Goal: Information Seeking & Learning: Learn about a topic

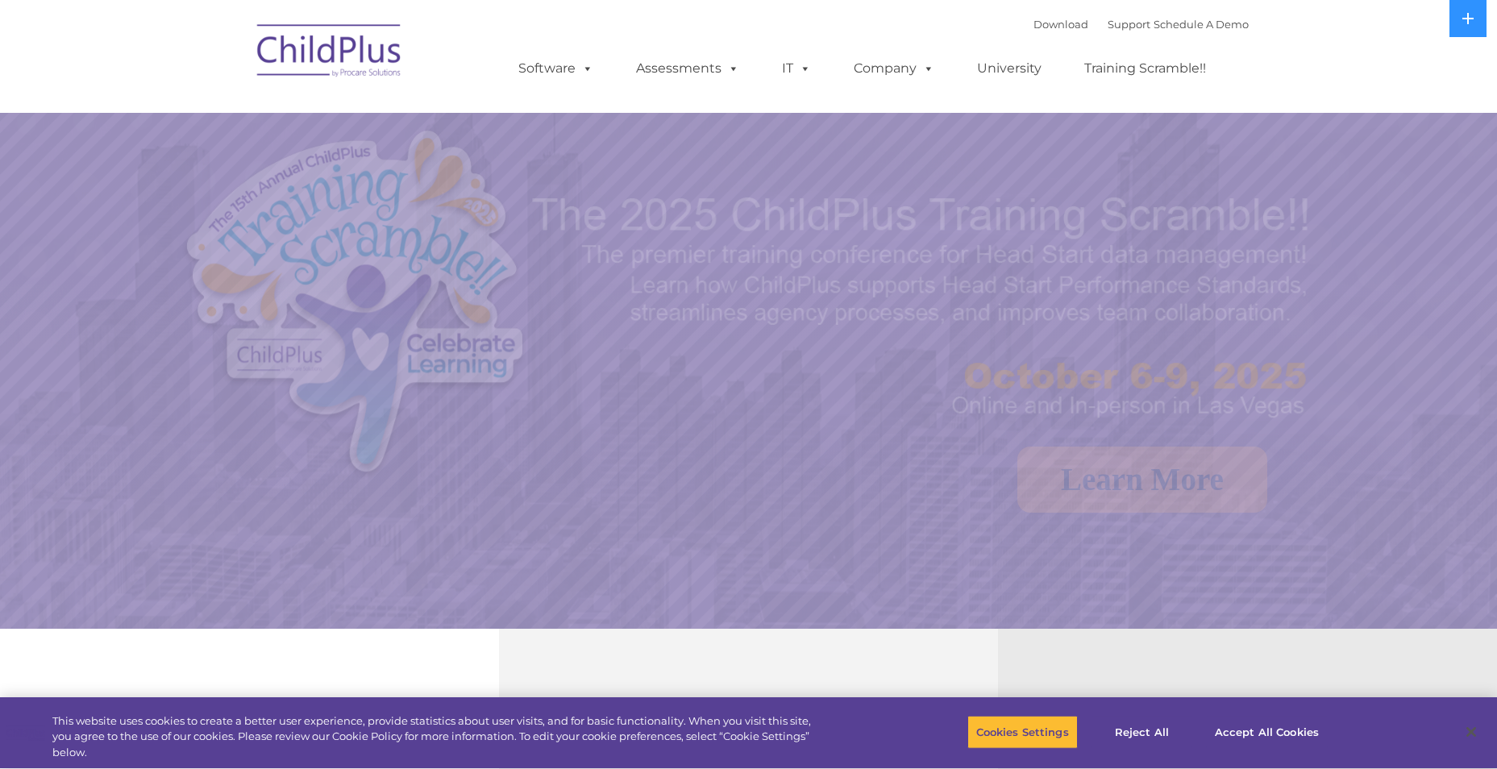
select select "MEDIUM"
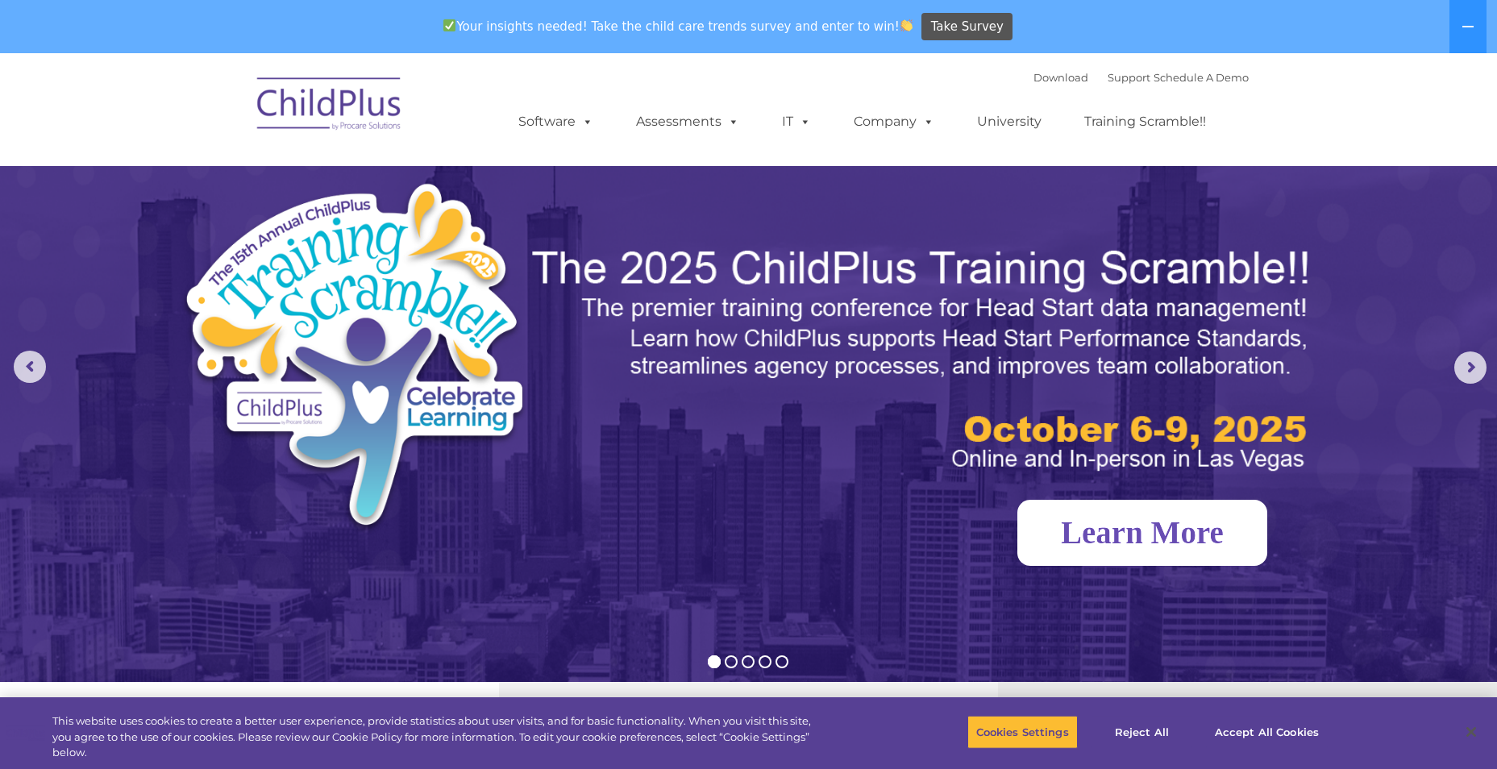
click at [1130, 537] on link "Learn More" at bounding box center [1142, 533] width 250 height 66
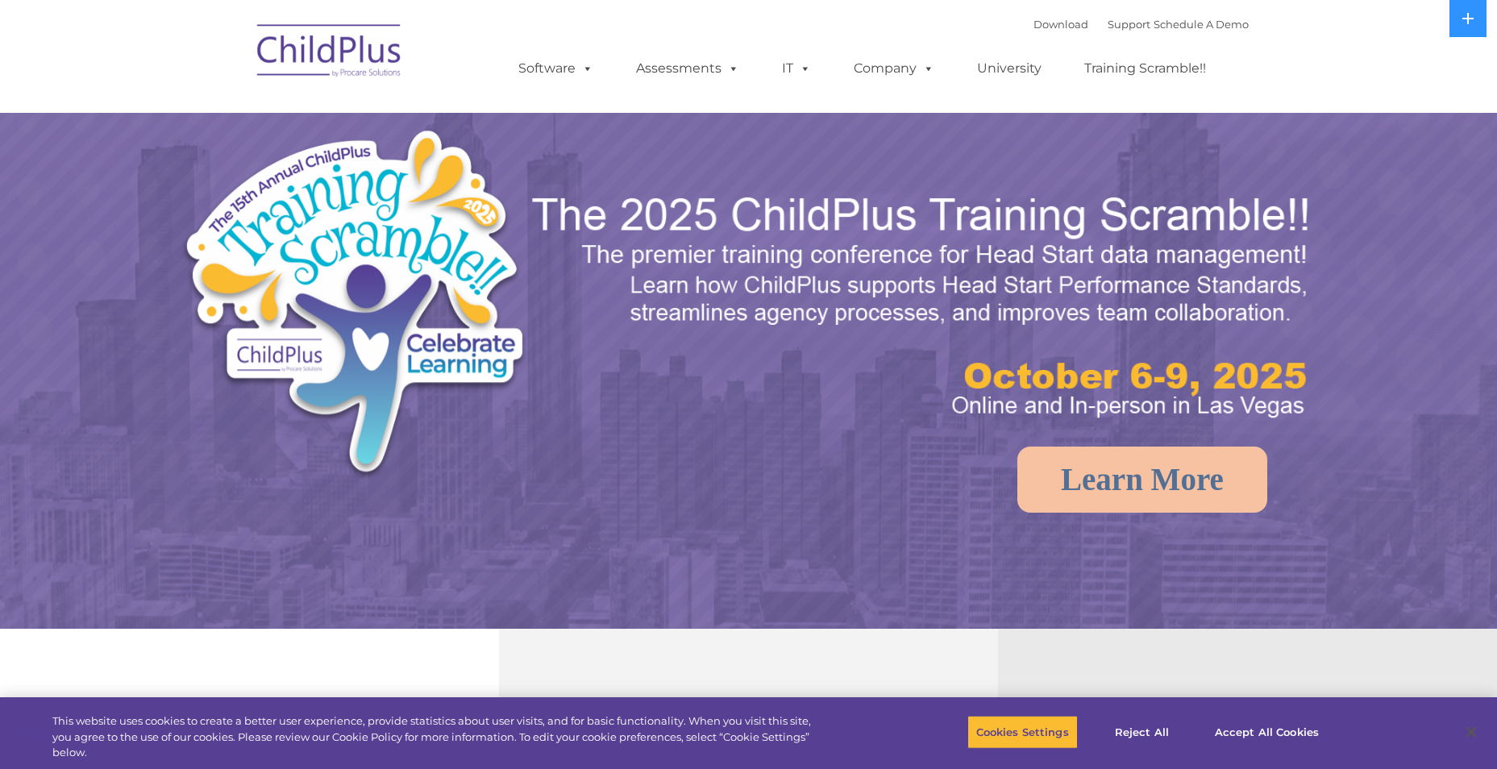
select select "MEDIUM"
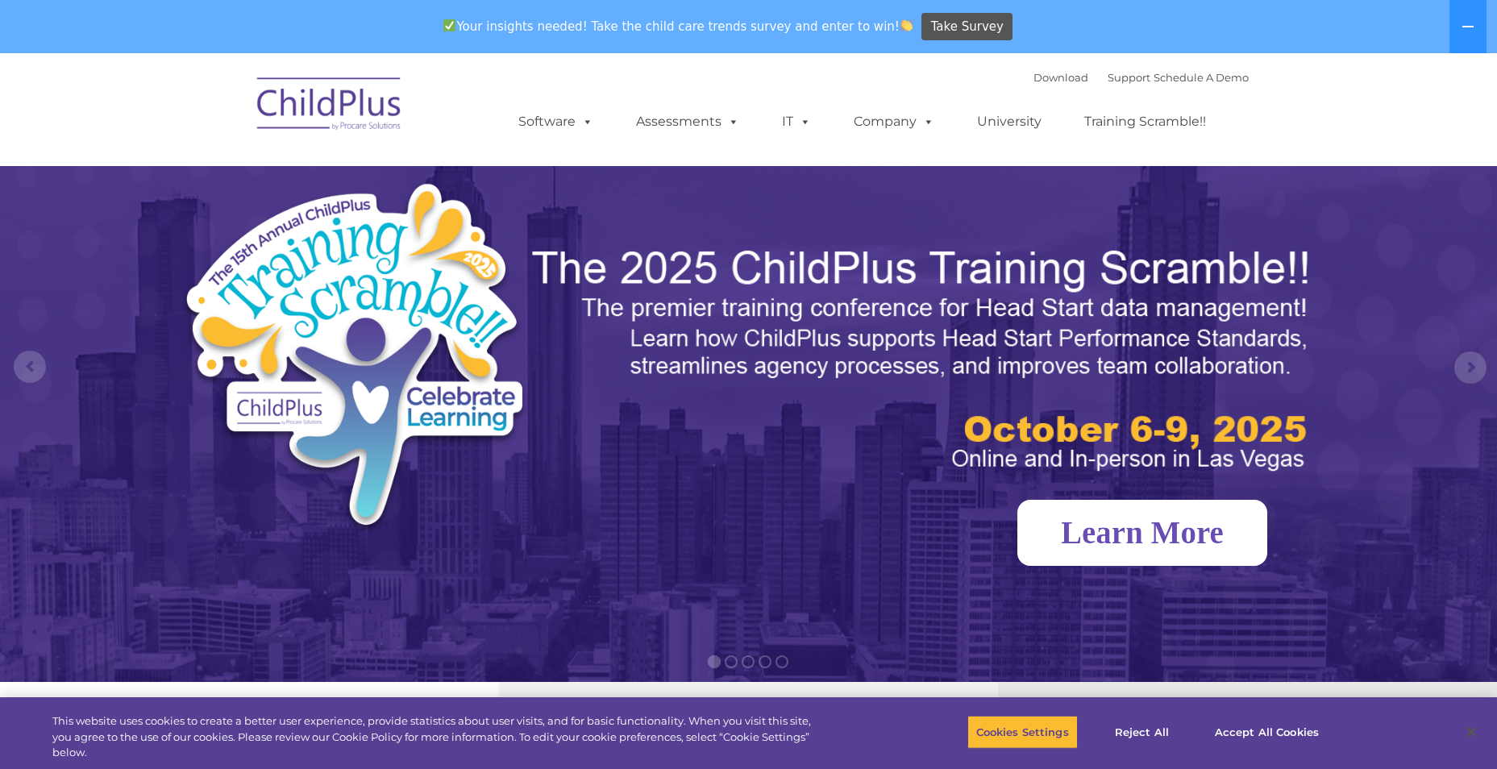
click at [1174, 531] on link "Learn More" at bounding box center [1142, 533] width 250 height 66
